Goal: Task Accomplishment & Management: Manage account settings

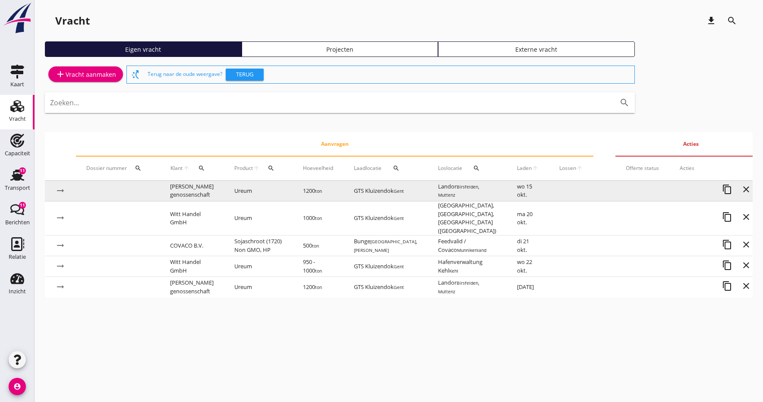
click at [187, 192] on td "[PERSON_NAME] genossenschaft" at bounding box center [192, 191] width 64 height 21
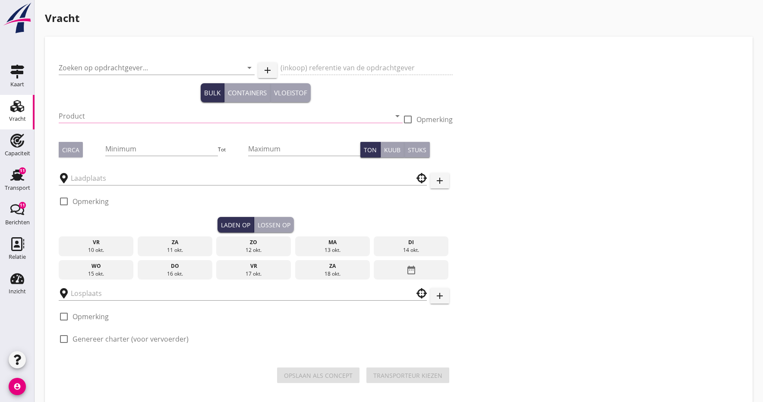
type input "[PERSON_NAME] genossenschaft"
type input "31035"
type input "Ureum (7242)"
type input "1200"
checkbox input "true"
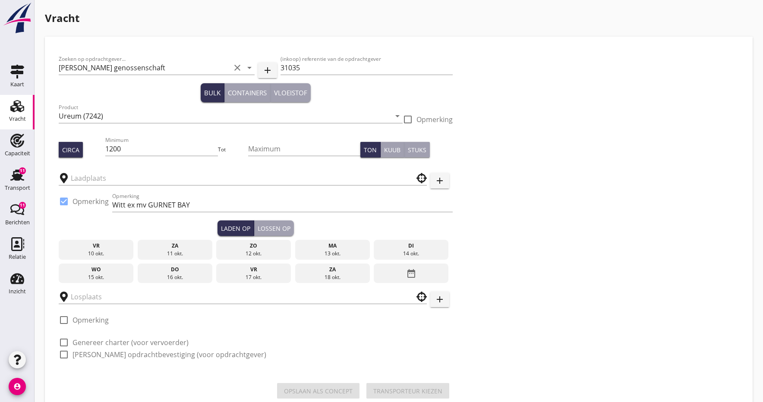
type input "Landor"
type input "GTS Kluizendok"
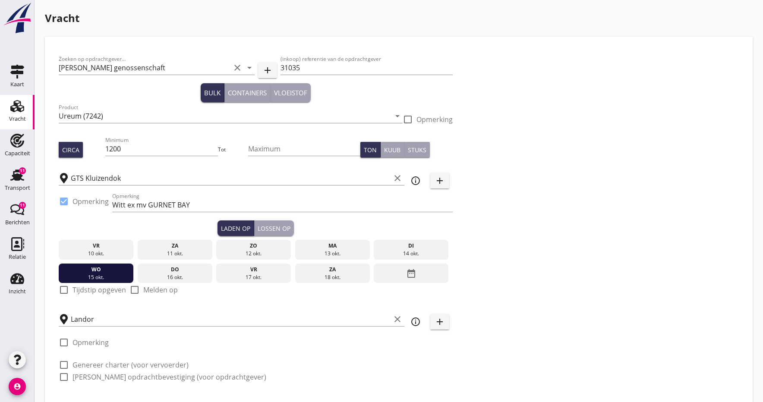
click at [164, 276] on div "16 okt." at bounding box center [174, 278] width 71 height 8
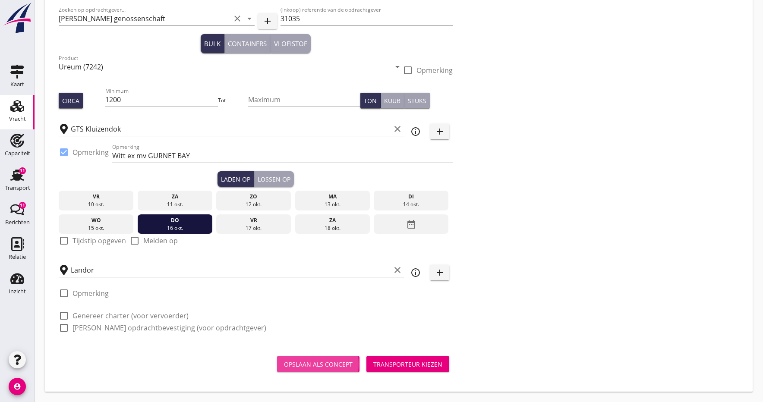
click at [317, 365] on div "Opslaan als concept" at bounding box center [318, 364] width 69 height 9
